Goal: Transaction & Acquisition: Purchase product/service

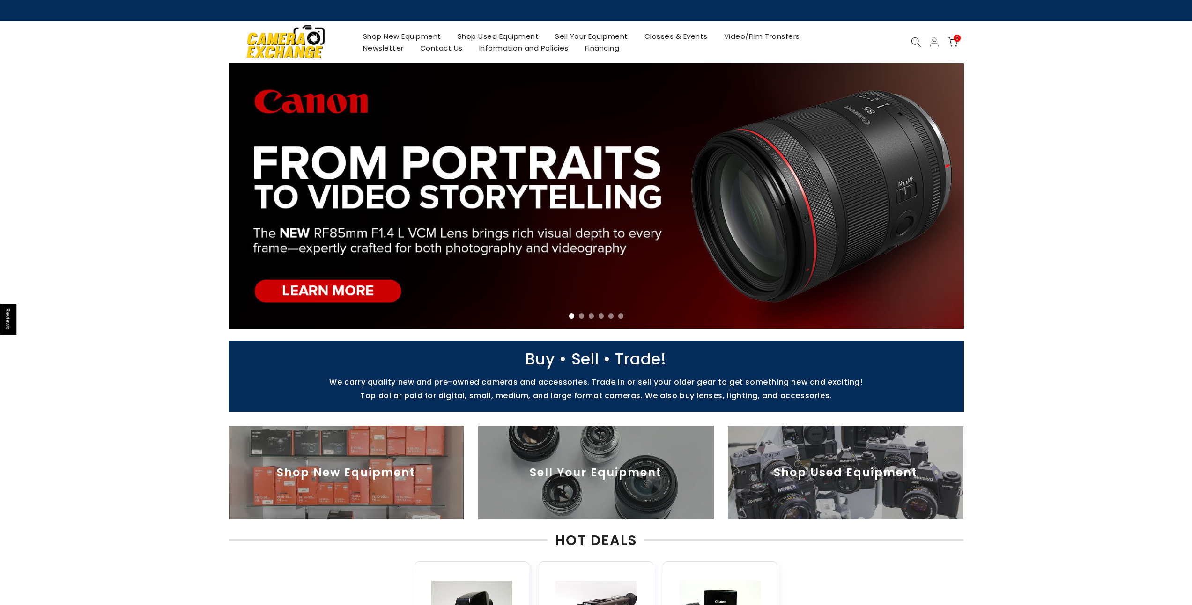
click at [480, 33] on link "Shop Used Equipment" at bounding box center [498, 36] width 98 height 12
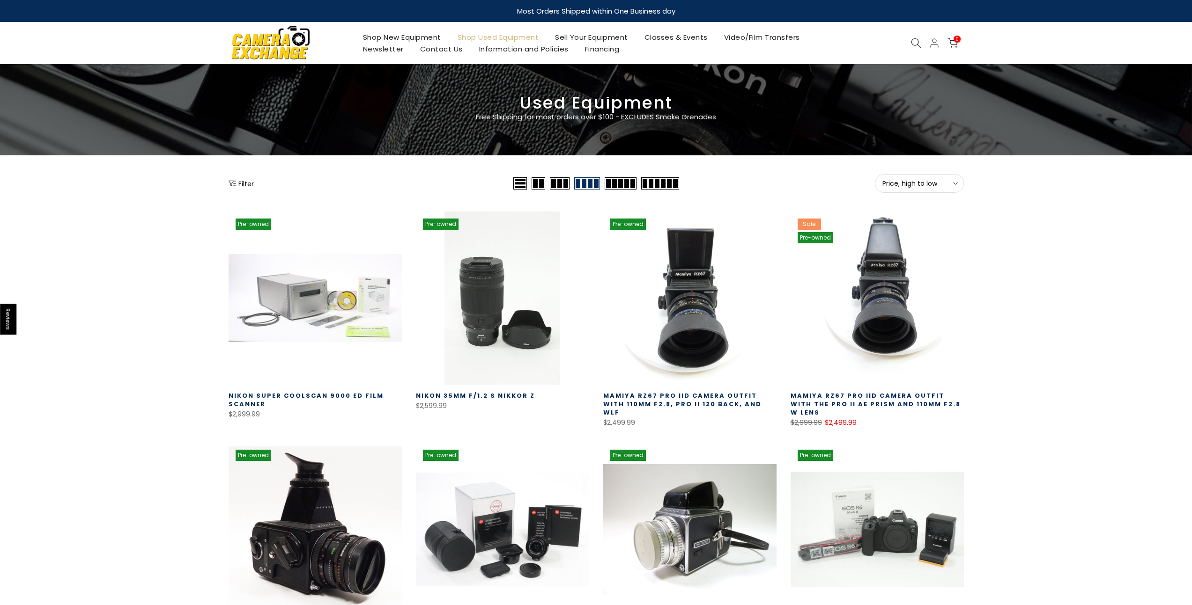
click at [241, 181] on button "Filter" at bounding box center [241, 183] width 25 height 9
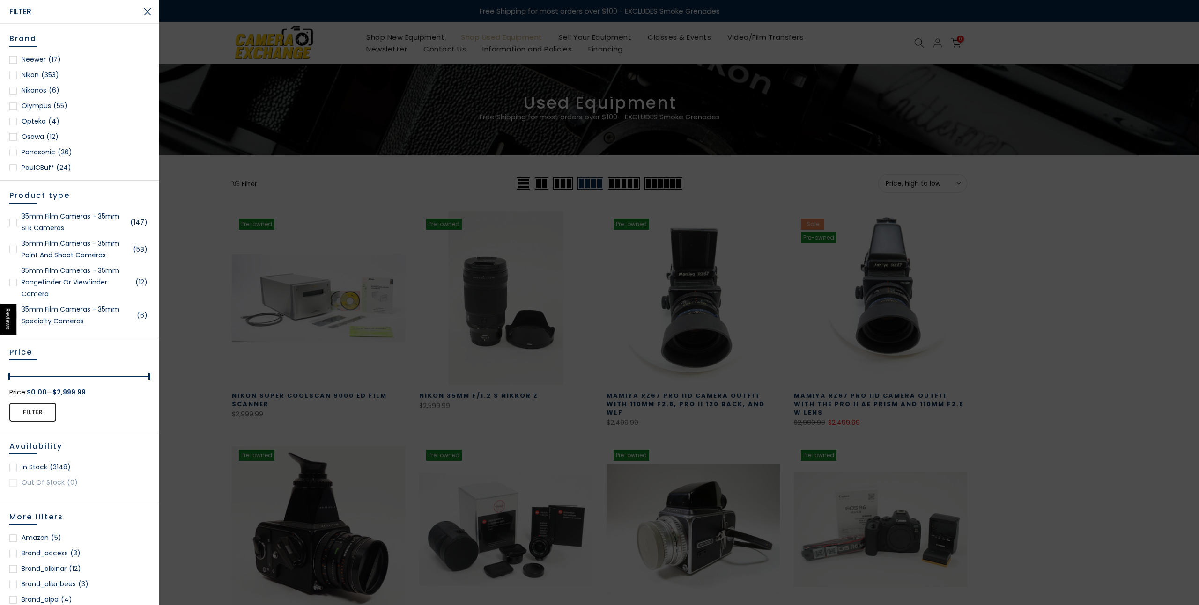
scroll to position [823, 0]
click at [32, 85] on link "Olympus (55)" at bounding box center [79, 87] width 140 height 12
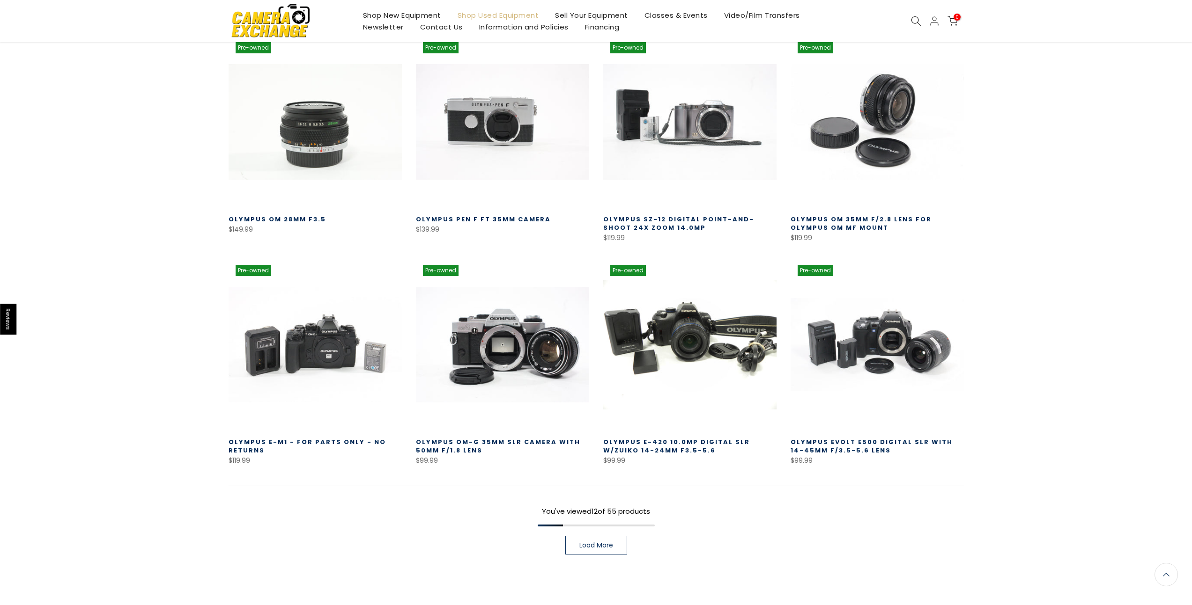
scroll to position [453, 0]
click at [597, 542] on span "Load More" at bounding box center [596, 545] width 34 height 7
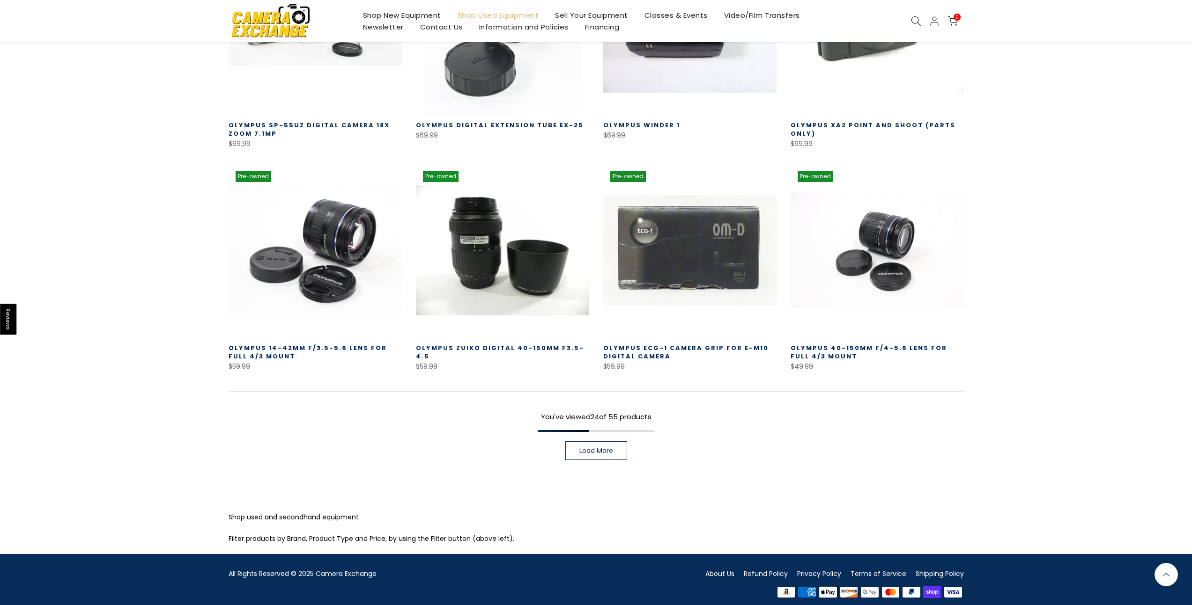
scroll to position [1224, 0]
click at [603, 448] on span "Load More" at bounding box center [596, 451] width 34 height 7
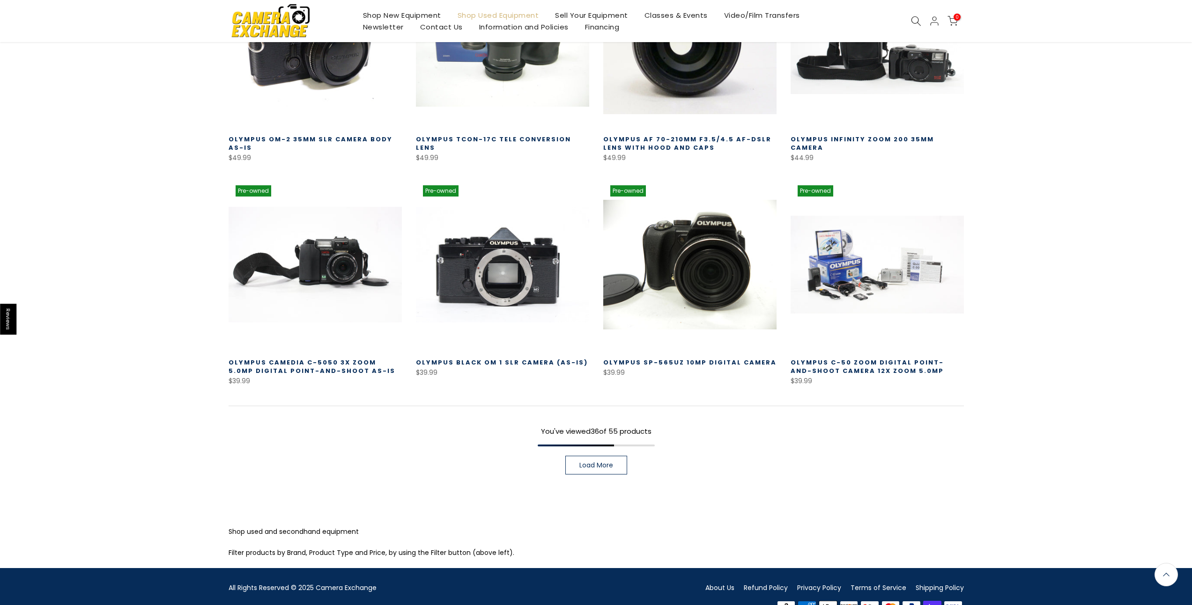
scroll to position [1881, 0]
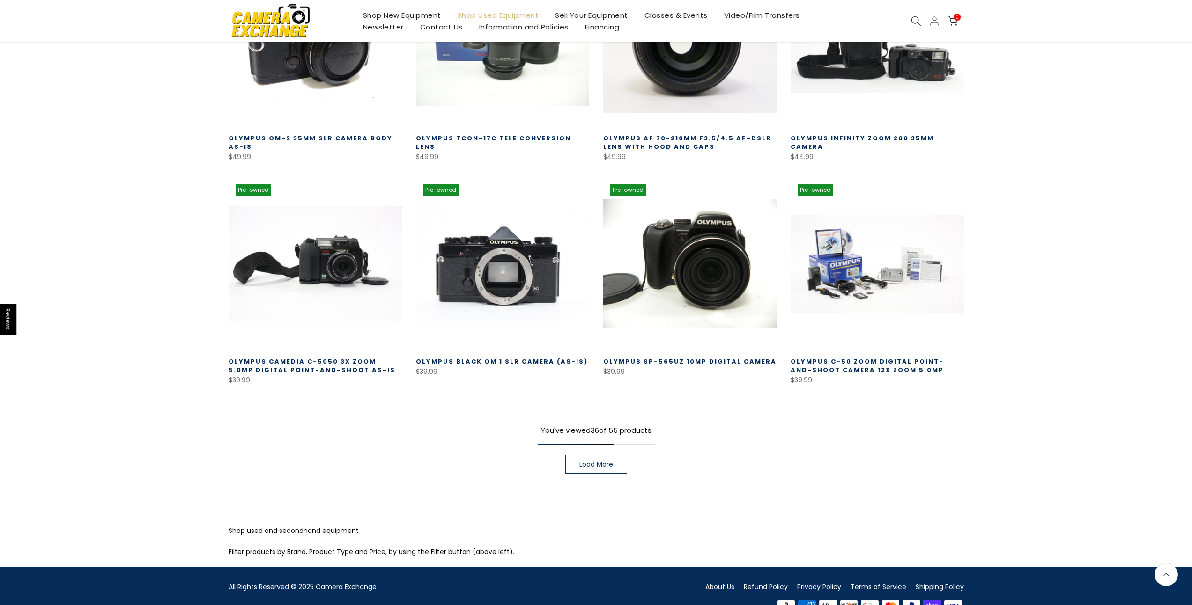
click at [590, 455] on link "Load More" at bounding box center [596, 464] width 62 height 19
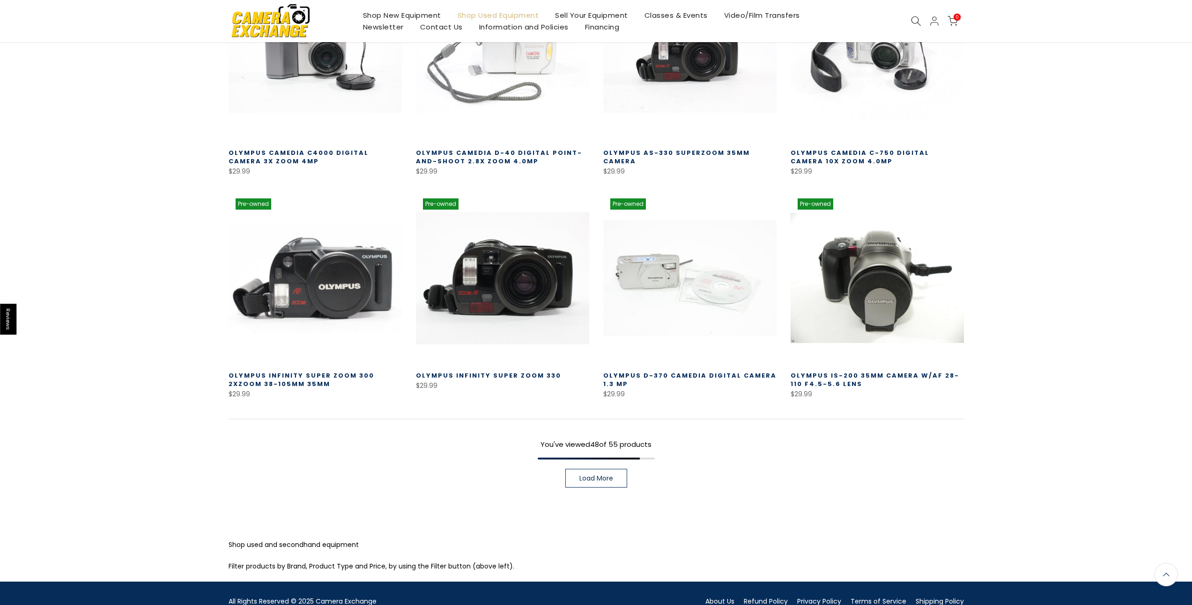
scroll to position [2536, 0]
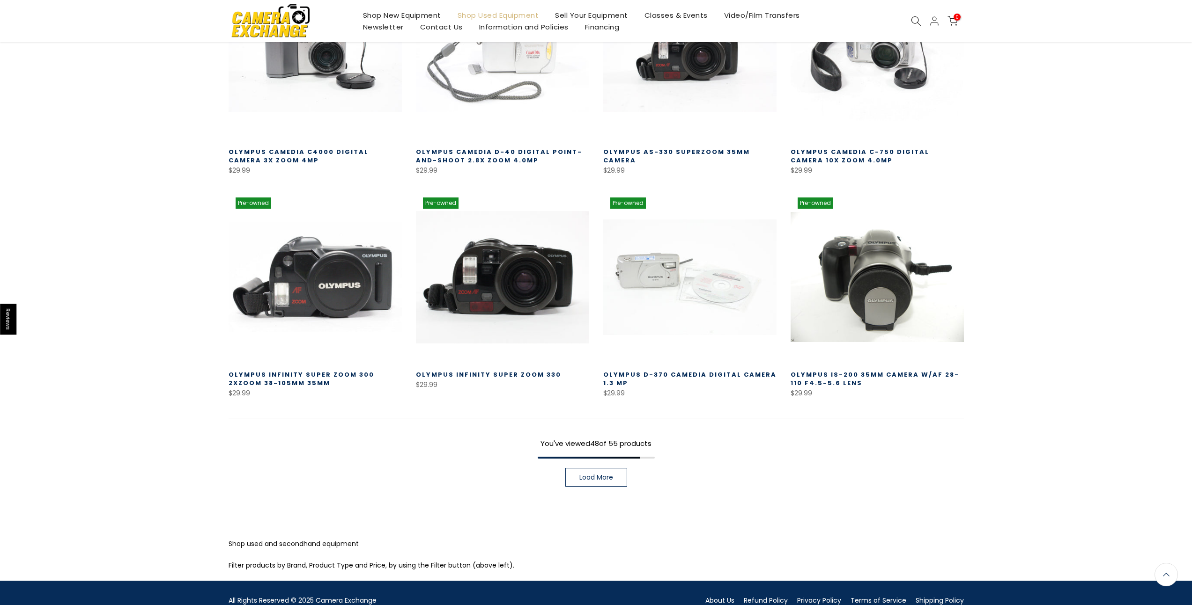
click at [602, 474] on span "Load More" at bounding box center [596, 477] width 34 height 7
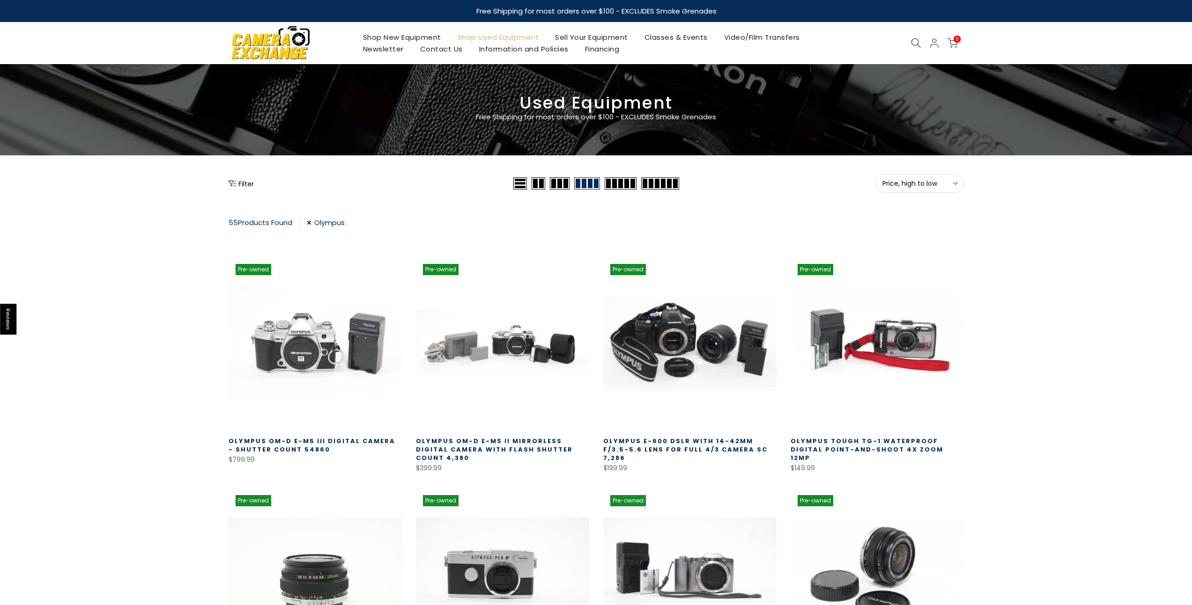
click at [237, 177] on div "Filter" at bounding box center [370, 183] width 282 height 19
click at [243, 184] on button "Filter" at bounding box center [241, 183] width 25 height 9
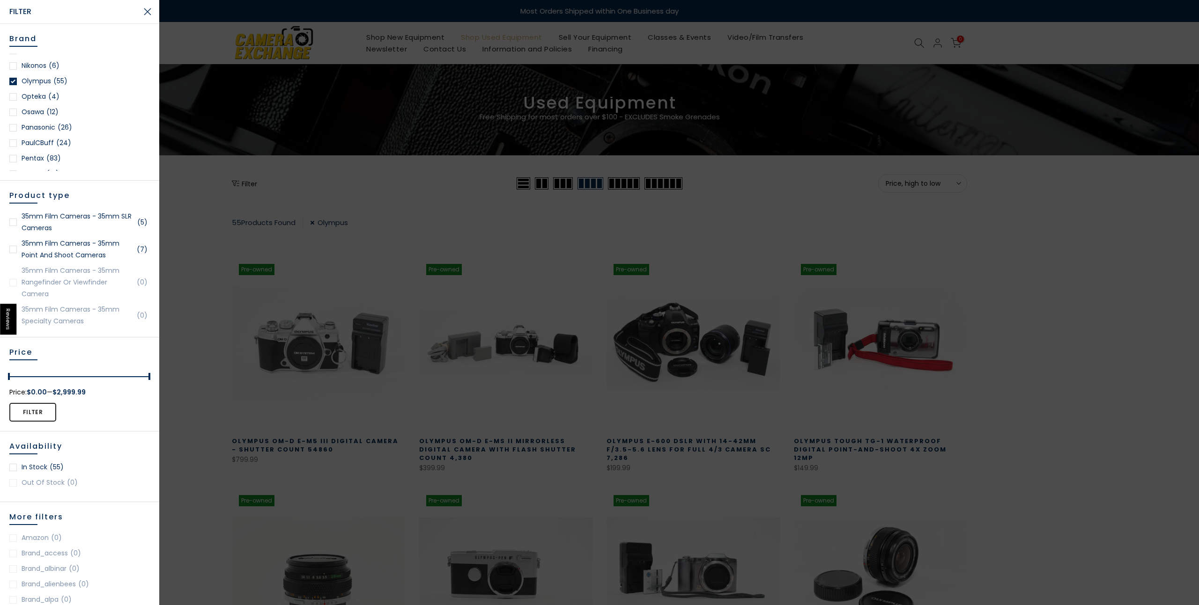
scroll to position [779, 0]
click at [14, 133] on div at bounding box center [12, 130] width 7 height 7
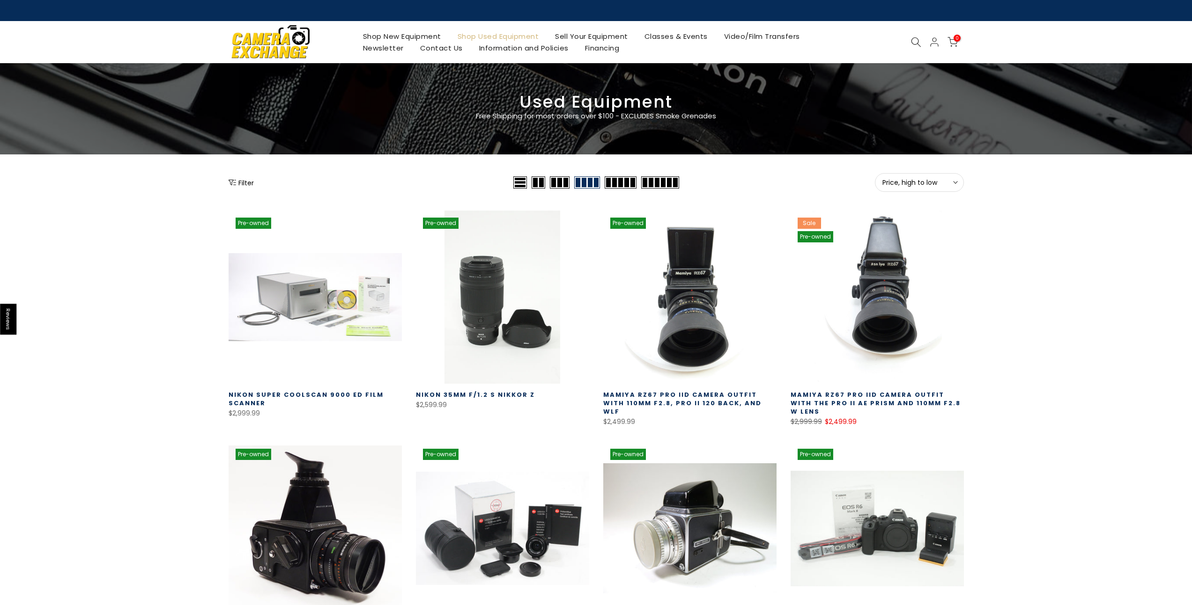
click at [242, 184] on button "Filter" at bounding box center [241, 182] width 25 height 9
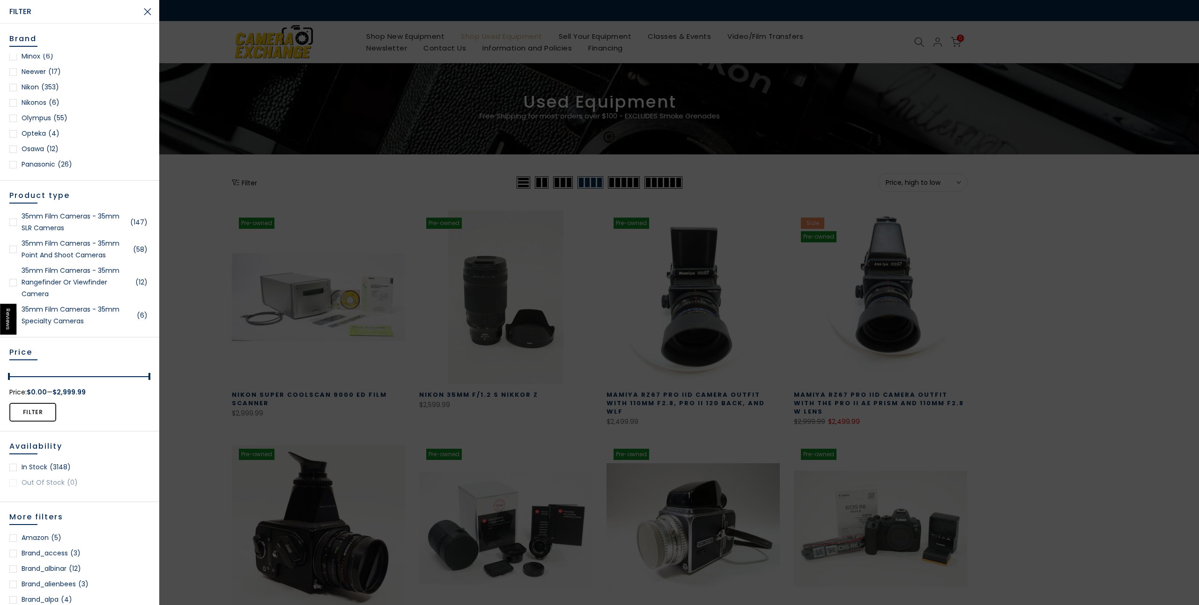
scroll to position [816, 0]
click at [52, 140] on link "Panasonic (26)" at bounding box center [79, 140] width 140 height 12
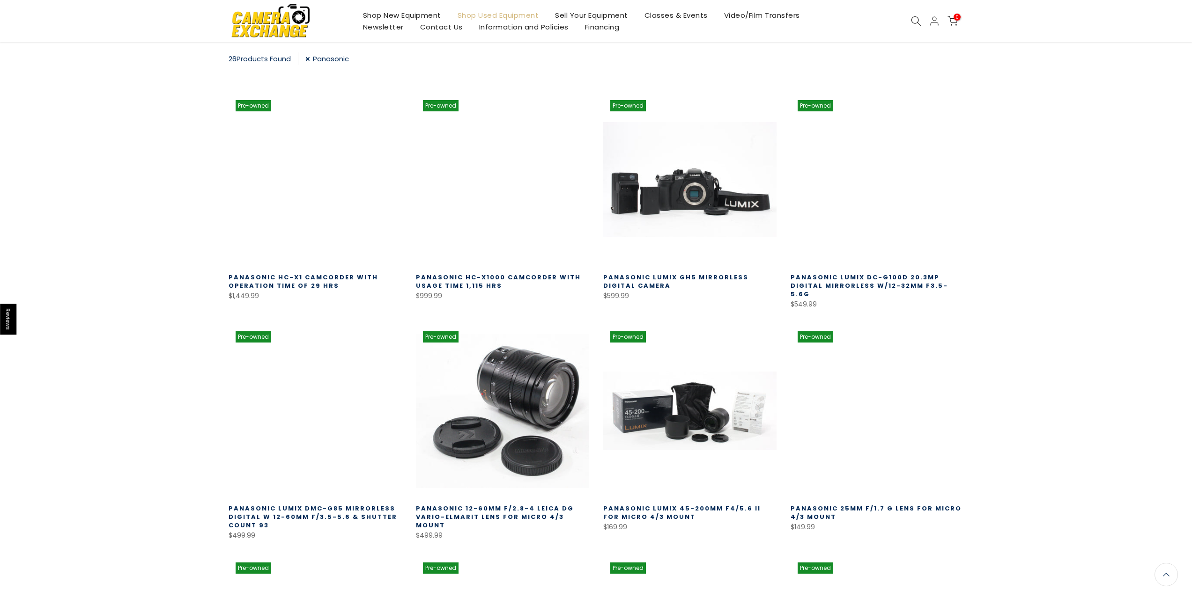
scroll to position [165, 0]
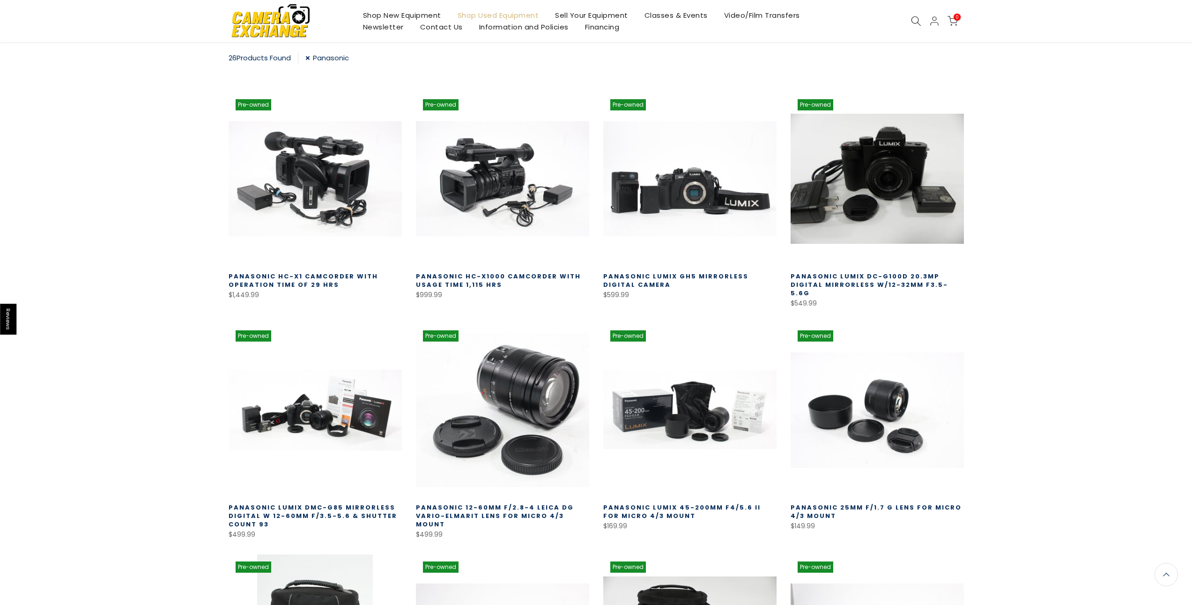
click at [699, 277] on link "Panasonic Lumix GH5 Mirrorless Digital Camera" at bounding box center [675, 280] width 145 height 17
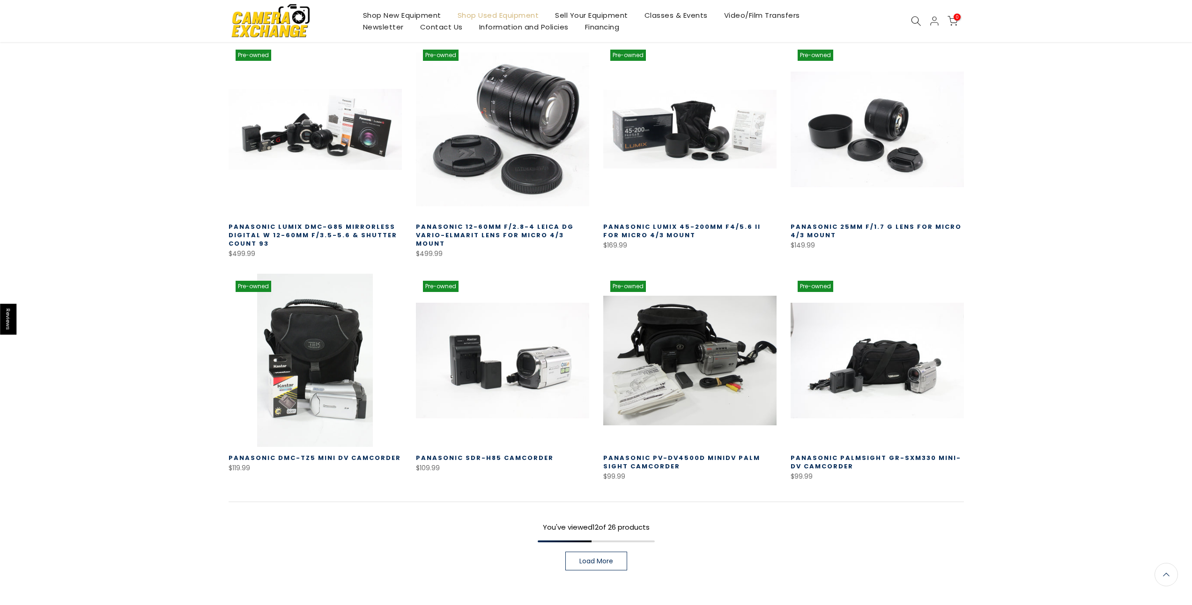
scroll to position [445, 0]
click at [591, 558] on span "Load More" at bounding box center [596, 561] width 34 height 7
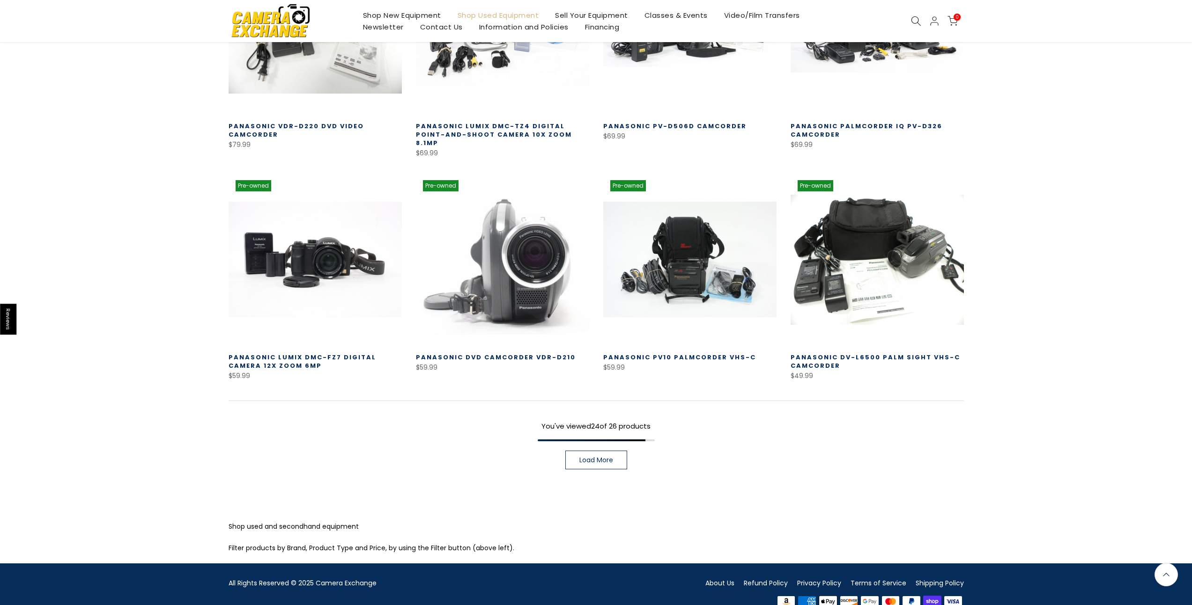
scroll to position [1225, 0]
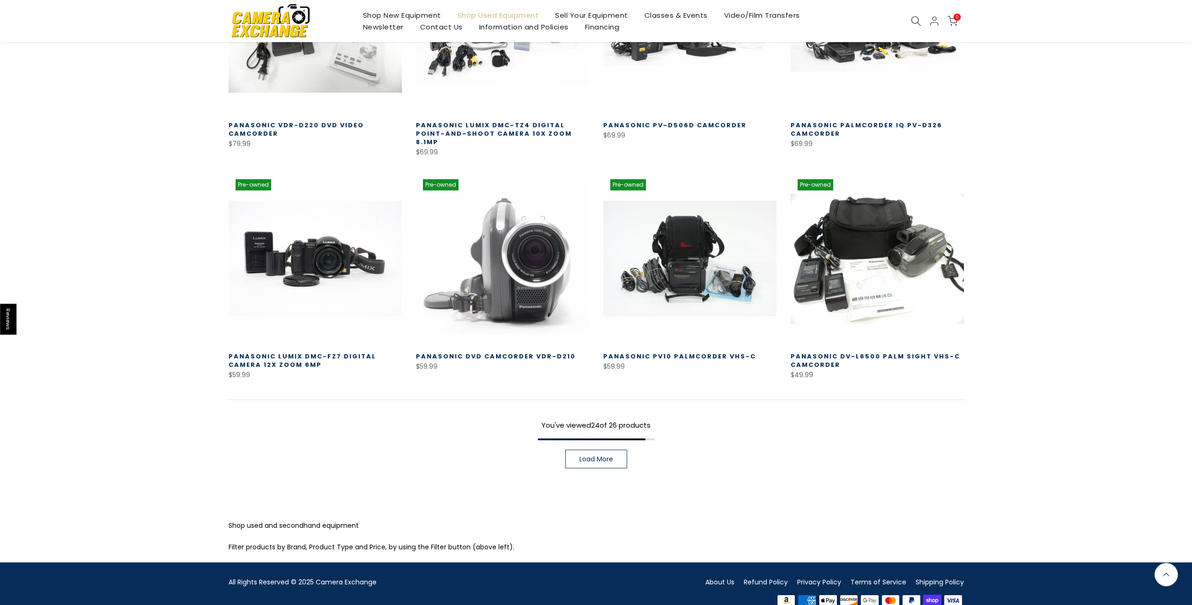
click at [601, 456] on span "Load More" at bounding box center [596, 459] width 34 height 7
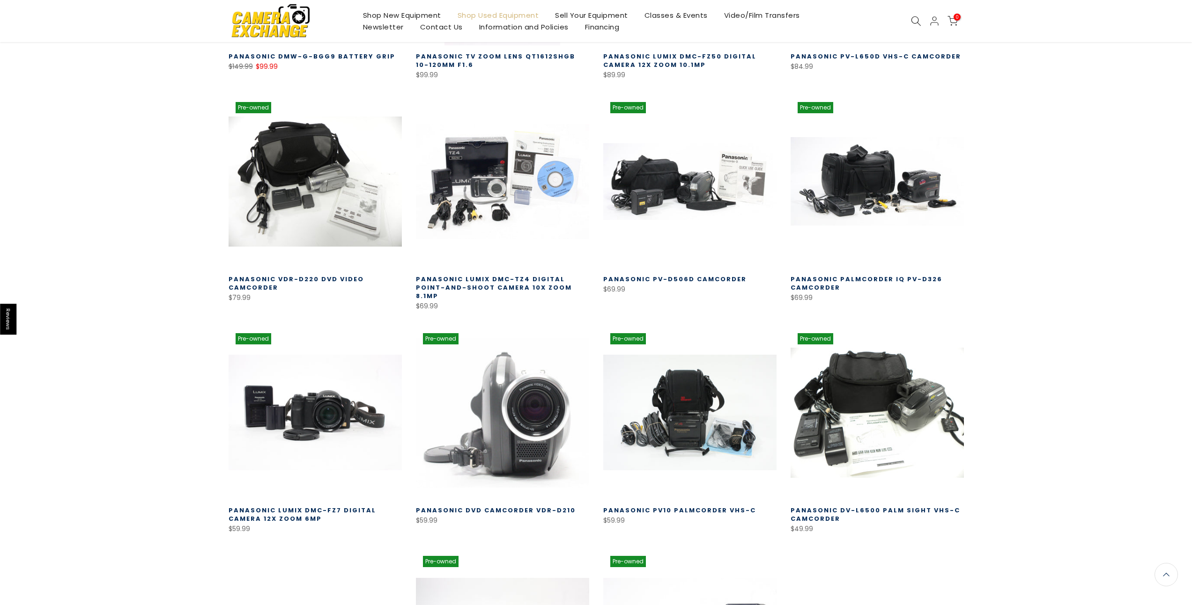
scroll to position [1069, 0]
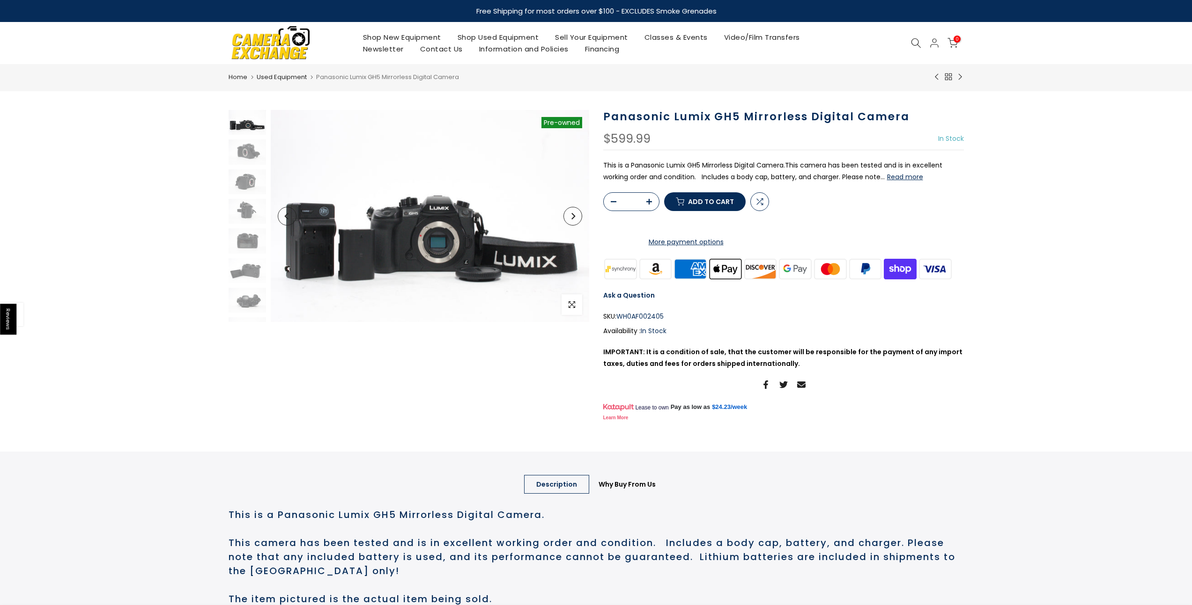
click at [906, 177] on button "Read more" at bounding box center [905, 177] width 36 height 8
click at [903, 176] on button "Read more" at bounding box center [905, 177] width 36 height 8
